Goal: Entertainment & Leisure: Consume media (video, audio)

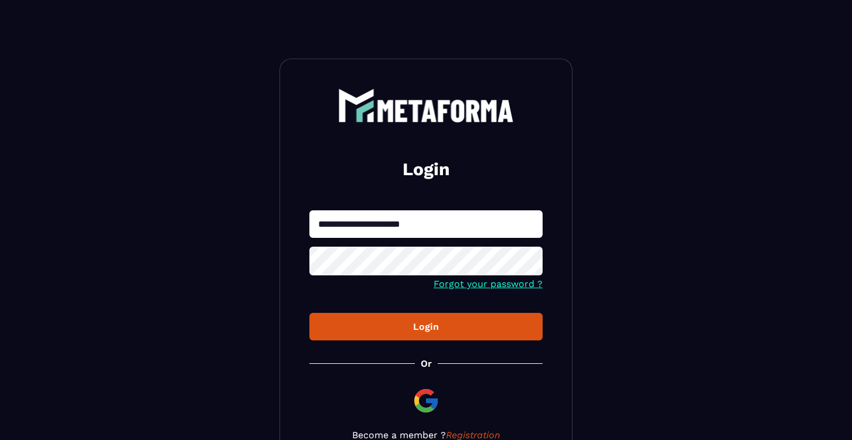
type input "**********"
click at [422, 304] on form "**********" at bounding box center [425, 275] width 233 height 130
click at [533, 264] on icon at bounding box center [529, 262] width 13 height 11
click at [533, 265] on icon at bounding box center [529, 262] width 13 height 9
click at [436, 329] on div "Login" at bounding box center [426, 326] width 215 height 11
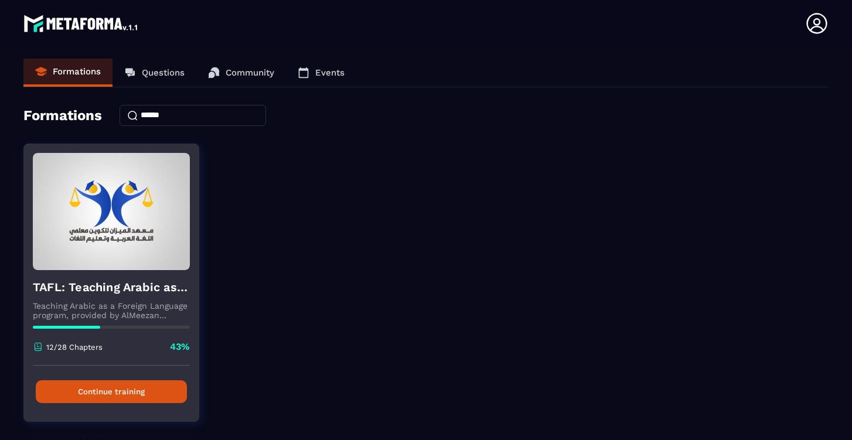
click at [135, 394] on button "Continue training" at bounding box center [111, 391] width 151 height 23
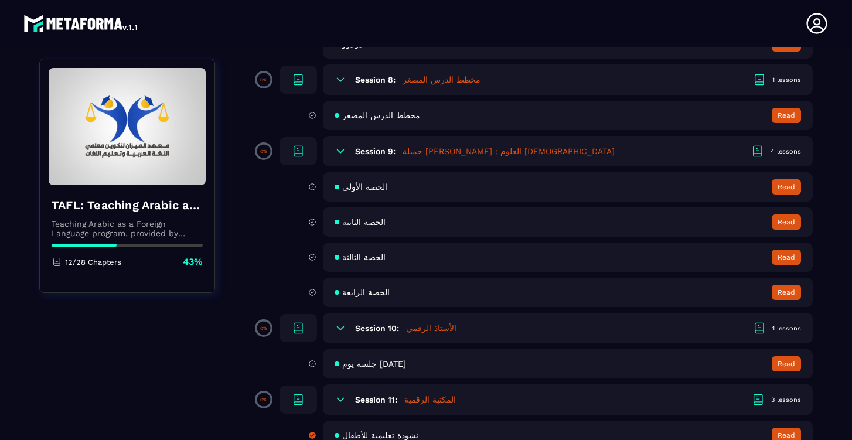
scroll to position [1045, 0]
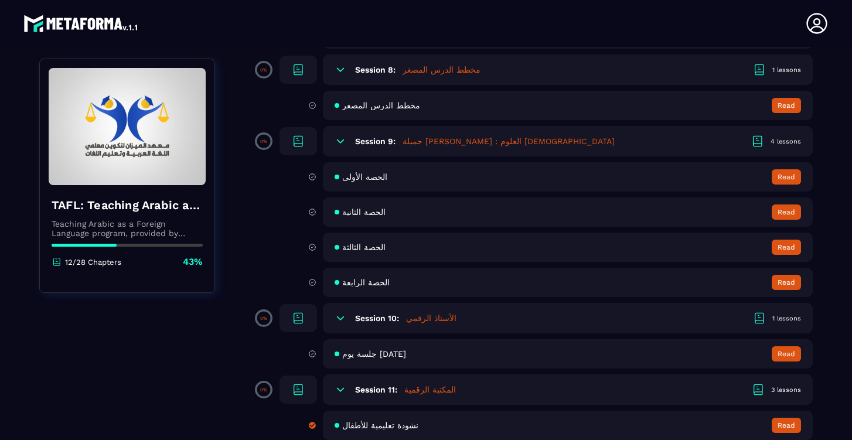
click at [369, 216] on span "الحصة الثانية" at bounding box center [363, 211] width 43 height 9
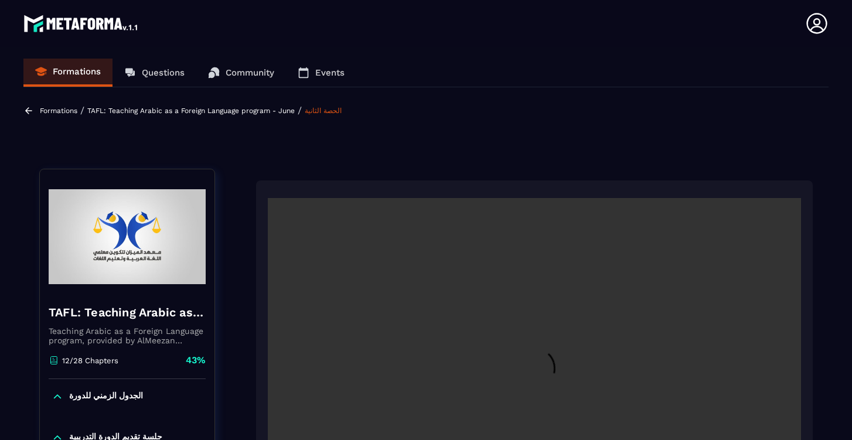
scroll to position [5, 0]
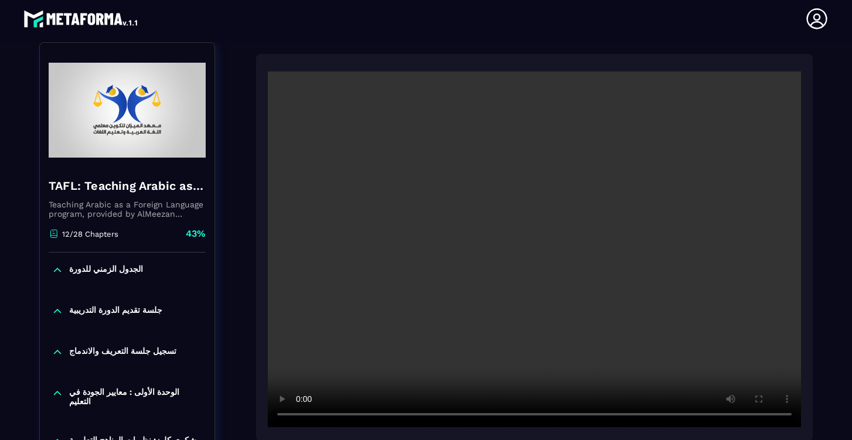
click at [233, 335] on div "TAFL: Teaching Arabic as a Foreign Language program - June Teaching Arabic as a…" at bounding box center [426, 437] width 774 height 790
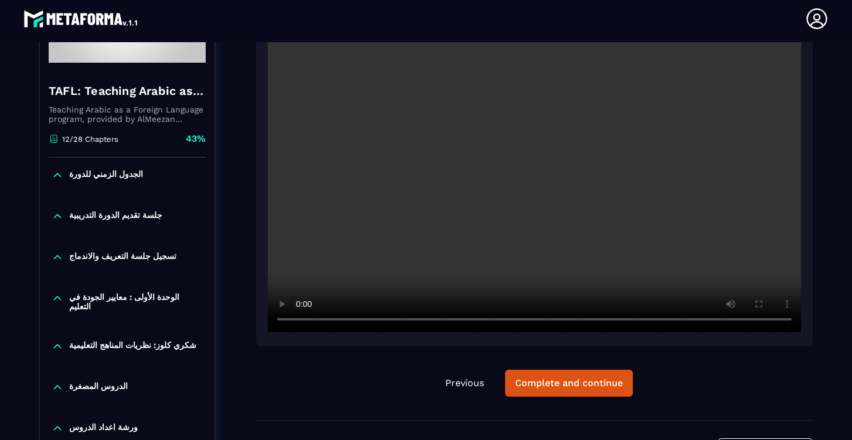
scroll to position [214, 0]
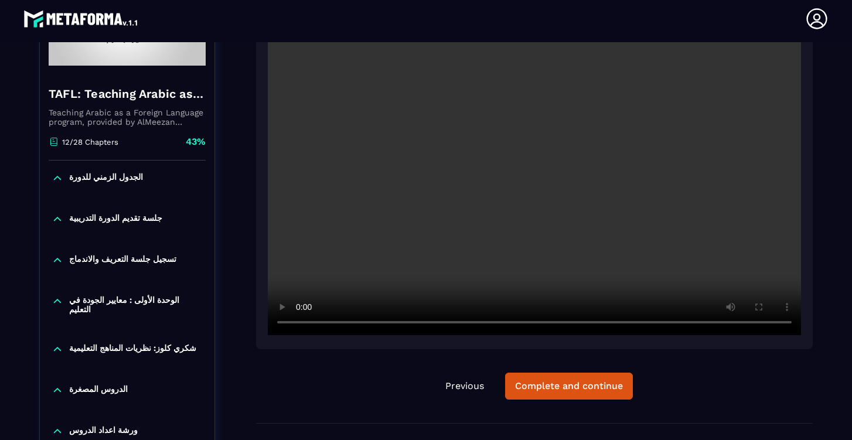
click at [536, 156] on video at bounding box center [534, 157] width 533 height 356
click at [520, 322] on video at bounding box center [534, 157] width 533 height 356
click at [588, 326] on video at bounding box center [534, 157] width 533 height 356
click at [604, 326] on video at bounding box center [534, 157] width 533 height 356
click at [624, 325] on video at bounding box center [534, 157] width 533 height 356
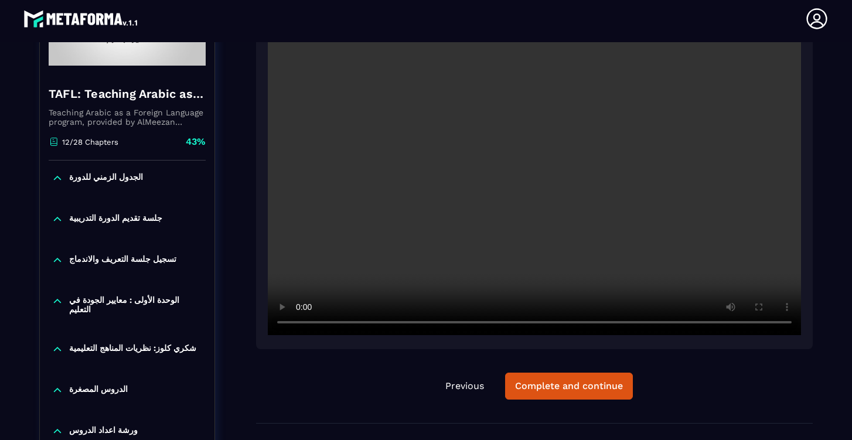
click at [618, 325] on video at bounding box center [534, 157] width 533 height 356
click at [622, 324] on video at bounding box center [534, 157] width 533 height 356
click at [682, 325] on video at bounding box center [534, 157] width 533 height 356
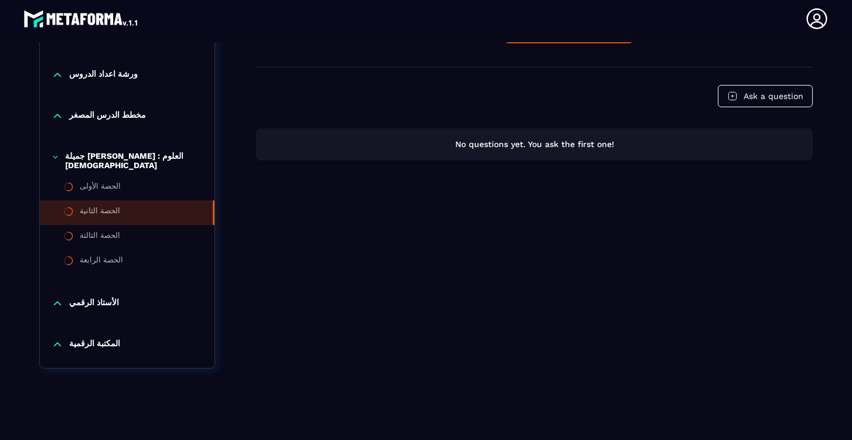
scroll to position [570, 0]
